Goal: Transaction & Acquisition: Subscribe to service/newsletter

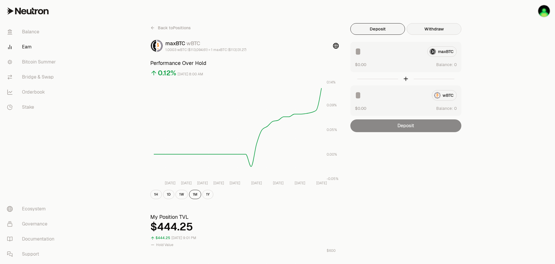
click at [443, 31] on button "Withdraw" at bounding box center [434, 29] width 55 height 12
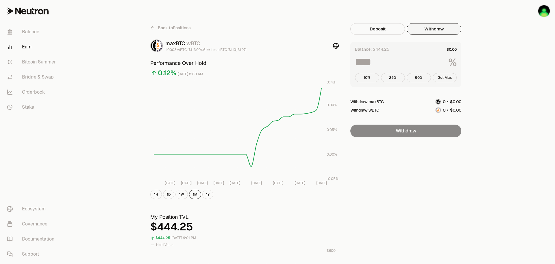
click at [451, 78] on button "Get Max" at bounding box center [445, 77] width 24 height 9
type input "***"
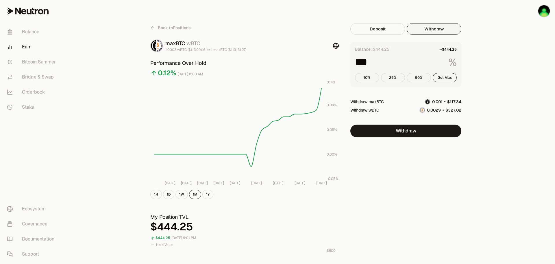
click at [154, 29] on icon at bounding box center [152, 27] width 5 height 5
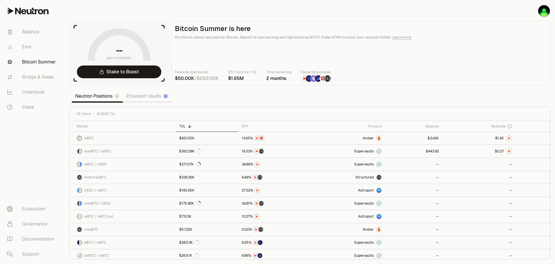
click at [267, 78] on div "2 months" at bounding box center [278, 78] width 25 height 7
click at [483, 96] on section "-- your multiplier Stake to Boost Bitcoin Summer is here It's time to unlock re…" at bounding box center [310, 132] width 491 height 264
click at [502, 95] on section "-- your multiplier Stake to Boost Bitcoin Summer is here It's time to unlock re…" at bounding box center [310, 132] width 491 height 264
click at [292, 135] on link at bounding box center [274, 138] width 73 height 13
drag, startPoint x: 110, startPoint y: 69, endPoint x: 116, endPoint y: 71, distance: 5.7
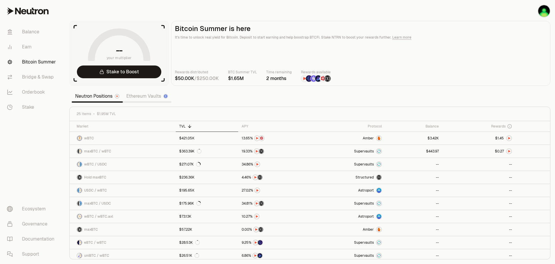
click at [110, 69] on link "Stake to Boost" at bounding box center [119, 71] width 84 height 13
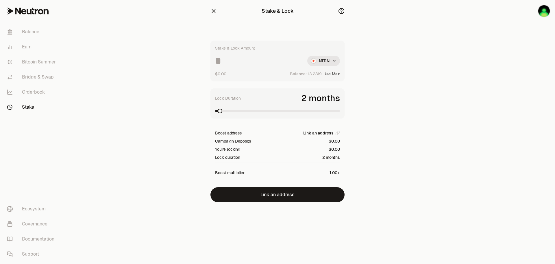
click at [255, 60] on input at bounding box center [259, 61] width 88 height 10
type input "**"
click at [288, 183] on div "Stake & Lock Amount ** NTRN $0.91 Balance: Use Max Lock Duration 2 months Boost…" at bounding box center [278, 121] width 134 height 161
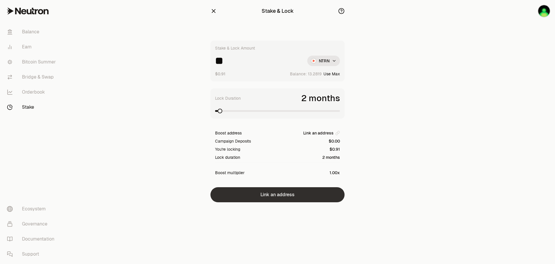
click at [283, 196] on button "Link an address" at bounding box center [278, 194] width 134 height 15
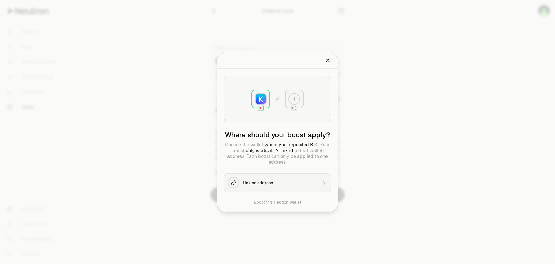
click at [277, 182] on div "Link an address" at bounding box center [280, 182] width 75 height 6
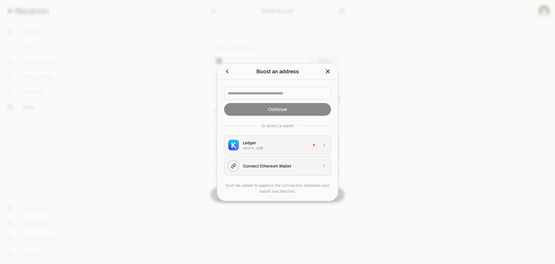
click at [288, 147] on div "neutro...sqj8" at bounding box center [275, 147] width 65 height 5
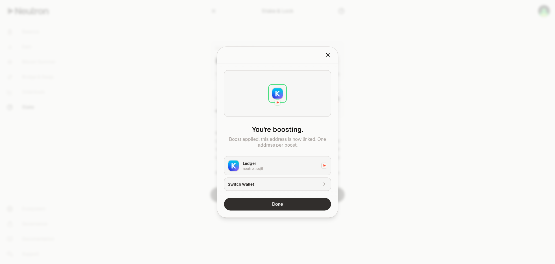
click at [286, 201] on button "Done" at bounding box center [277, 203] width 107 height 13
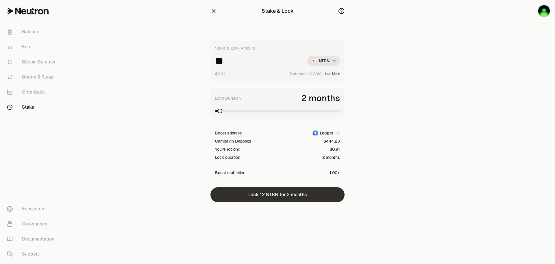
click at [316, 194] on button "Lock 12 NTRN for 2 months" at bounding box center [278, 194] width 134 height 15
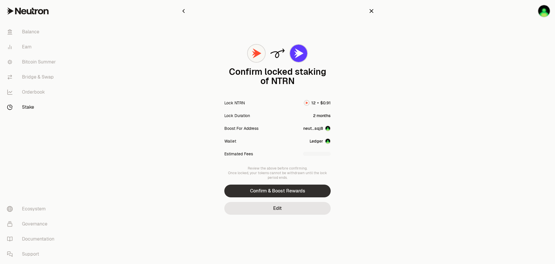
click at [303, 191] on button "Confirm & Boost Rewards" at bounding box center [278, 190] width 106 height 13
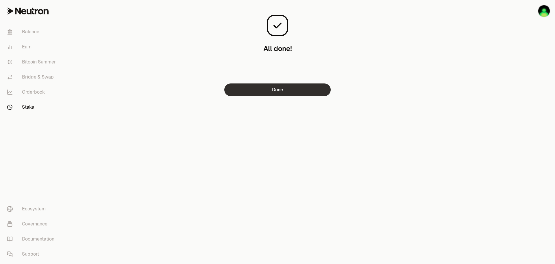
click at [299, 93] on button "Done" at bounding box center [278, 89] width 106 height 13
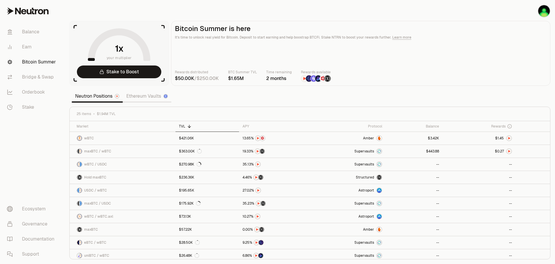
click at [105, 69] on link "Stake to Boost" at bounding box center [119, 71] width 84 height 13
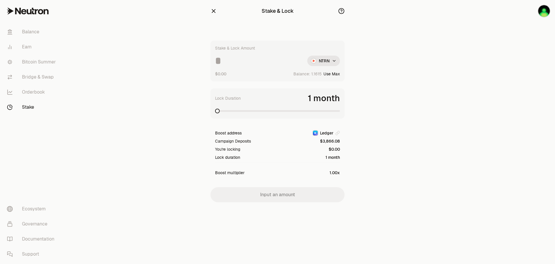
click at [334, 172] on span "1.00x" at bounding box center [335, 173] width 10 height 6
click at [340, 10] on icon "button" at bounding box center [341, 11] width 6 height 6
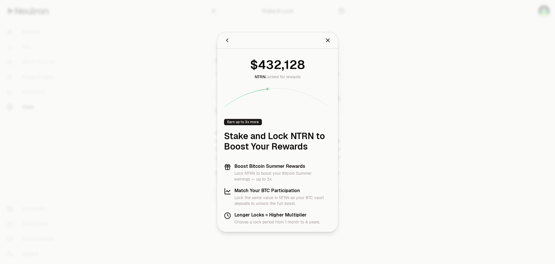
click at [315, 220] on p "Choose a lock period from 1 month to 4 years." at bounding box center [278, 222] width 86 height 6
click at [408, 142] on div at bounding box center [277, 132] width 555 height 264
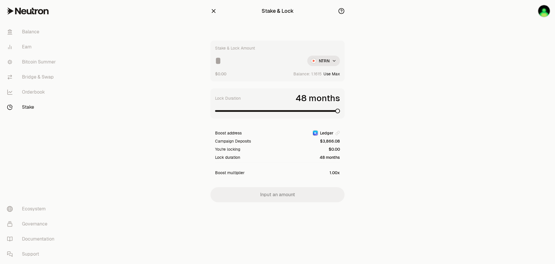
click at [340, 113] on span at bounding box center [338, 110] width 5 height 5
click at [36, 106] on link "Stake" at bounding box center [32, 107] width 60 height 15
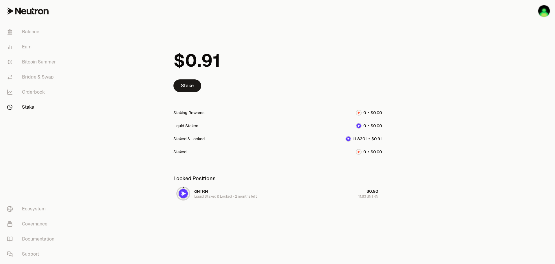
click at [27, 106] on link "Stake" at bounding box center [32, 107] width 60 height 15
click at [30, 50] on link "Earn" at bounding box center [32, 46] width 60 height 15
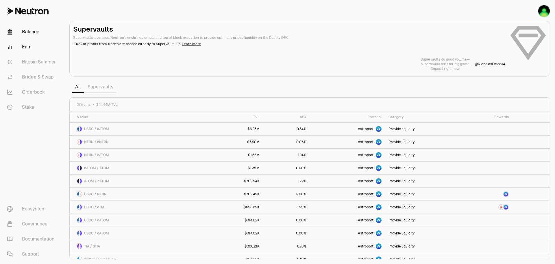
click at [30, 36] on link "Balance" at bounding box center [32, 31] width 60 height 15
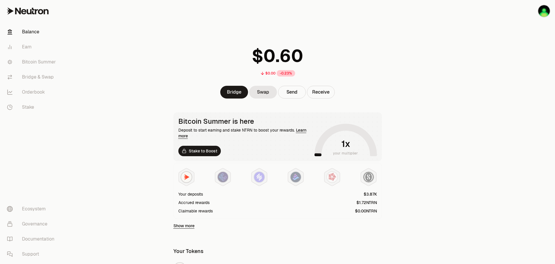
click at [303, 131] on link "Learn more" at bounding box center [243, 132] width 128 height 11
